Goal: Find specific page/section

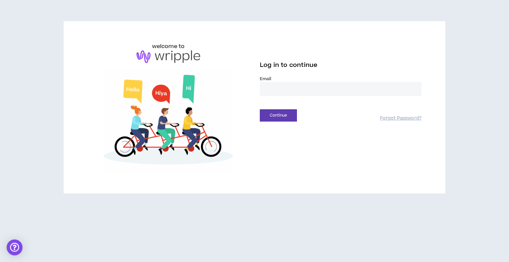
click at [278, 87] on input "email" at bounding box center [341, 89] width 162 height 14
type input "**********"
click at [269, 111] on button "Continue" at bounding box center [278, 115] width 37 height 12
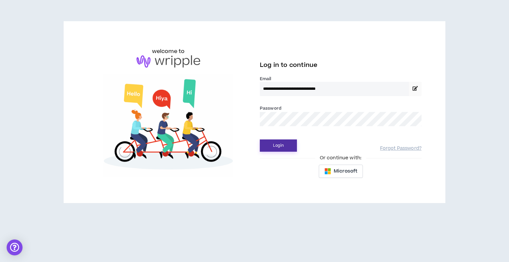
click at [276, 144] on button "Login" at bounding box center [278, 146] width 37 height 12
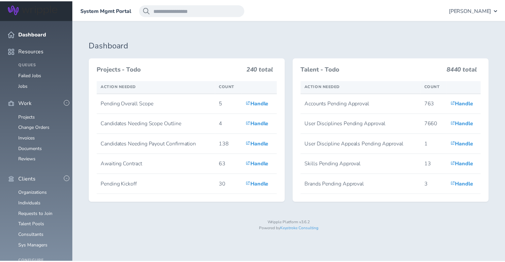
scroll to position [59, 0]
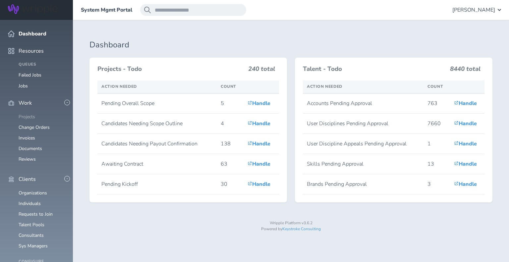
click at [23, 114] on link "Projects" at bounding box center [27, 117] width 17 height 6
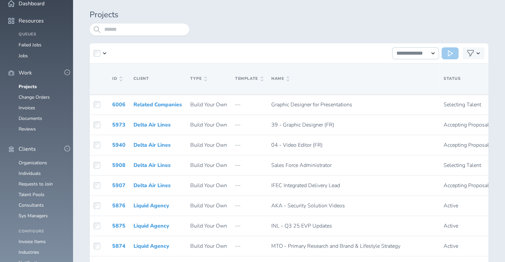
click at [204, 78] on icon at bounding box center [205, 79] width 3 height 5
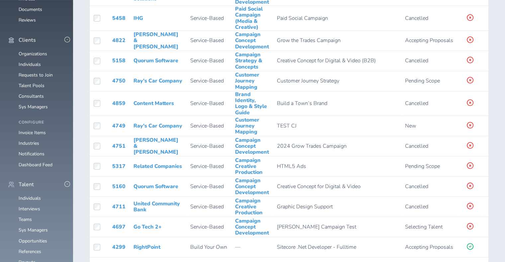
scroll to position [116, 0]
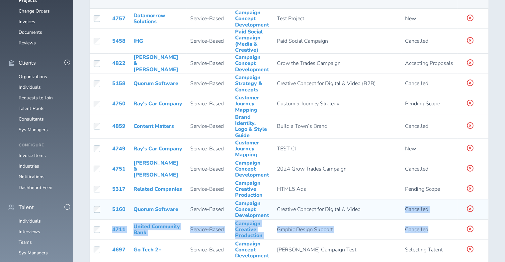
drag, startPoint x: 410, startPoint y: 226, endPoint x: 379, endPoint y: 205, distance: 37.4
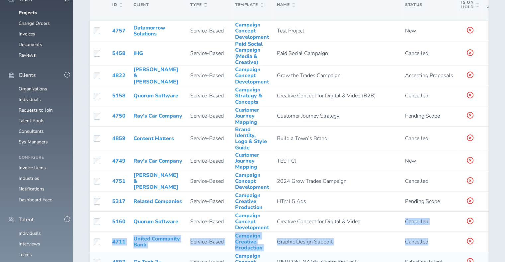
scroll to position [104, 0]
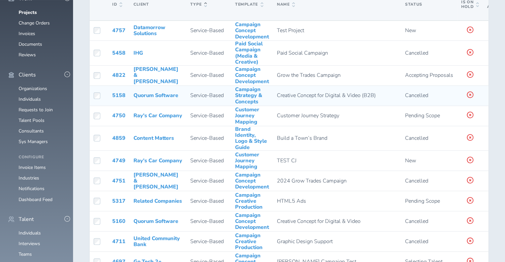
click at [401, 103] on td "Cancelled" at bounding box center [429, 96] width 56 height 20
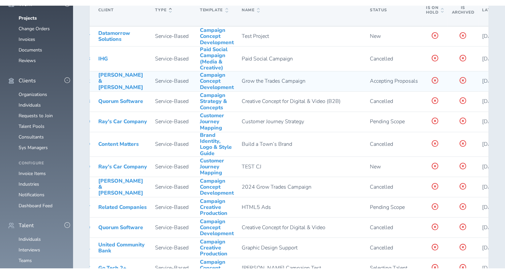
scroll to position [0, 35]
